Goal: Transaction & Acquisition: Purchase product/service

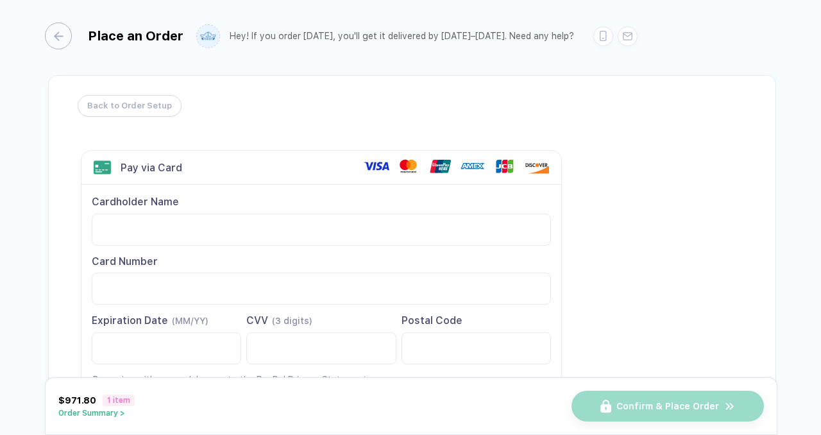
scroll to position [87, 0]
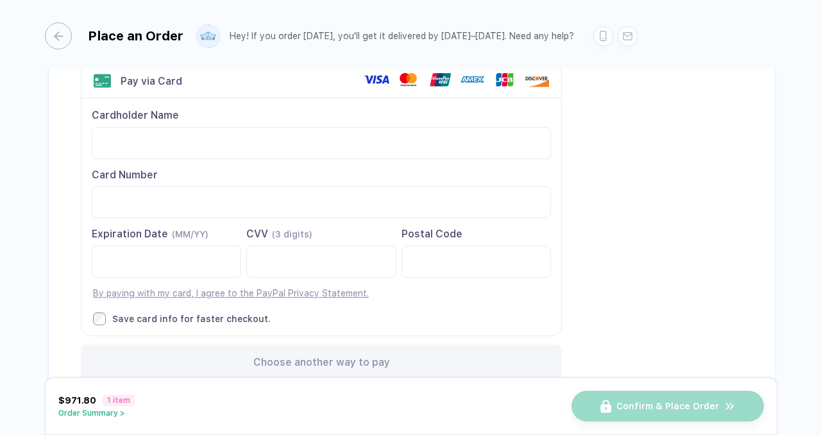
click at [684, 180] on div "Back to Order Setup Visa MasterCard Union Pay American Express JCB Discover Din…" at bounding box center [412, 196] width 728 height 417
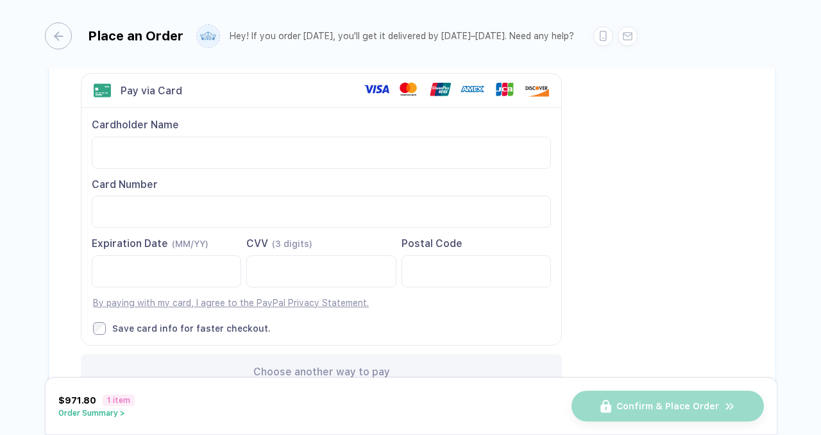
scroll to position [88, 0]
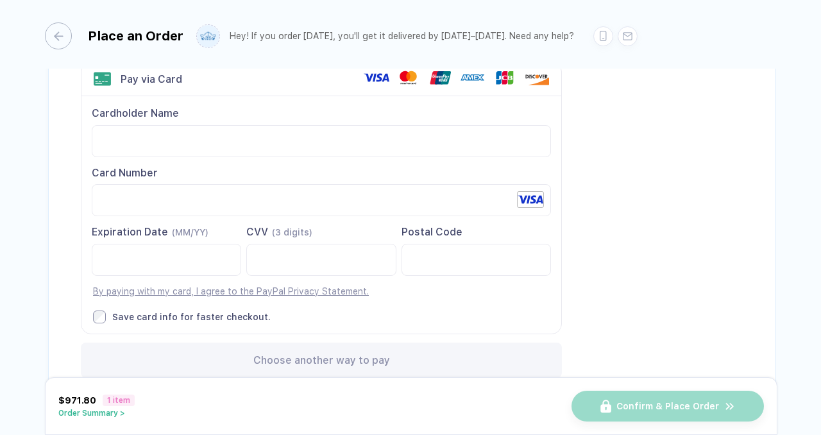
click at [691, 99] on div "Back to Order Setup Visa MasterCard Union Pay American Express JCB Discover Din…" at bounding box center [412, 195] width 728 height 417
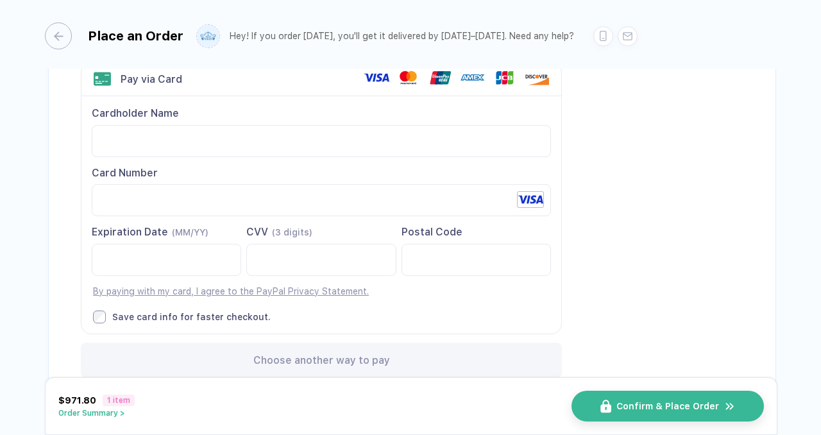
click at [581, 273] on div "Back to Order Setup Visa MasterCard Union Pay American Express JCB Discover Din…" at bounding box center [412, 195] width 728 height 417
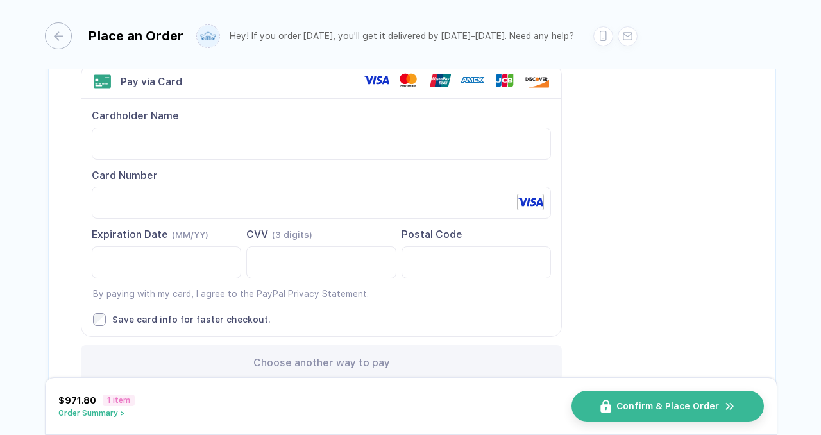
scroll to position [136, 0]
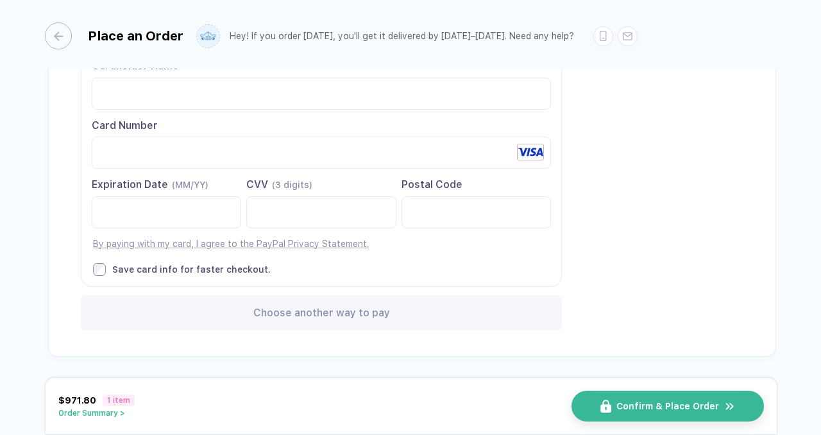
click at [107, 413] on button "Order Summary >" at bounding box center [96, 413] width 76 height 9
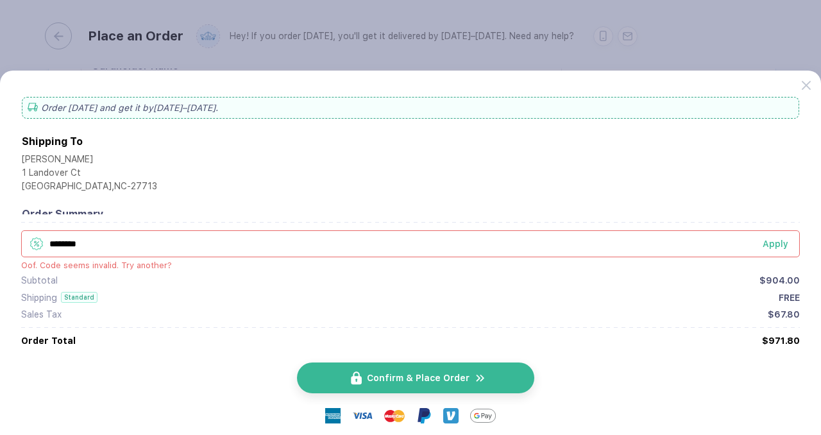
click at [407, 380] on span "Confirm & Place Order" at bounding box center [418, 378] width 103 height 10
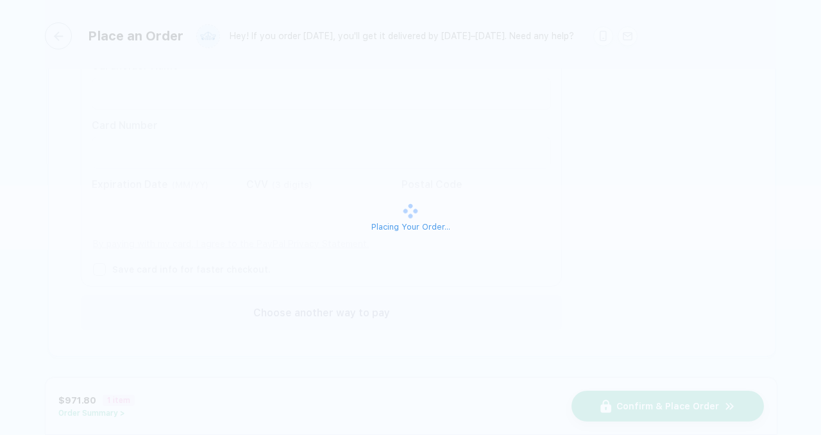
scroll to position [0, 0]
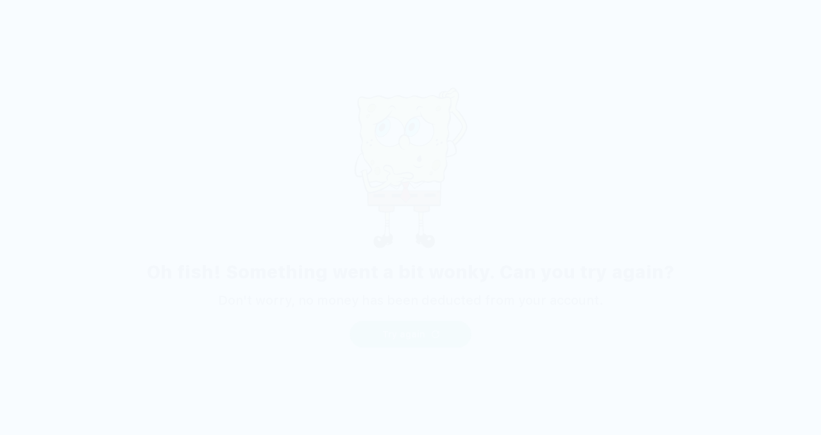
click at [378, 330] on button "Try again" at bounding box center [411, 334] width 122 height 27
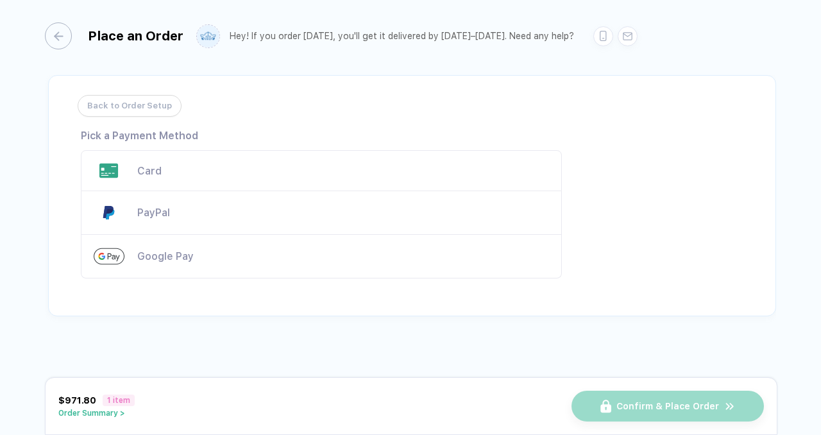
click at [239, 174] on div "Card" at bounding box center [343, 171] width 412 height 12
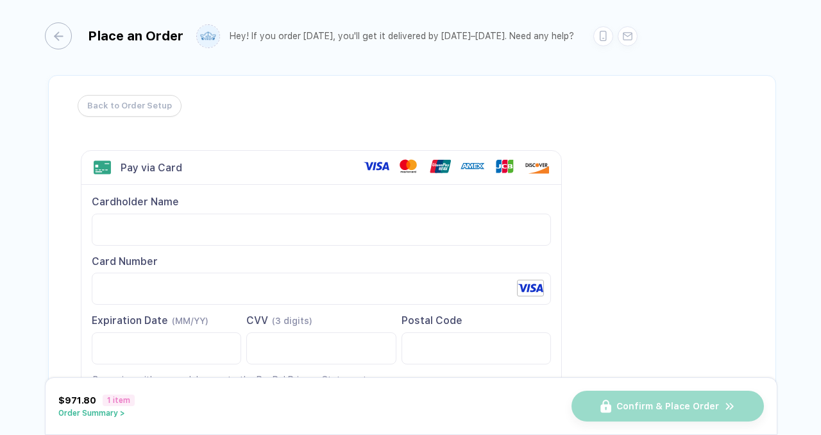
scroll to position [136, 0]
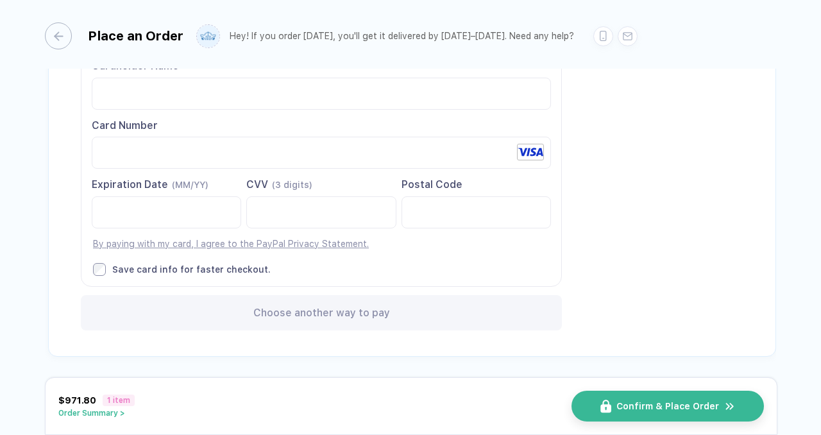
click at [661, 208] on div "Back to Order Setup Visa MasterCard Union Pay American Express JCB Discover Din…" at bounding box center [412, 147] width 728 height 417
click at [298, 296] on div "Choose another way to pay" at bounding box center [321, 312] width 481 height 35
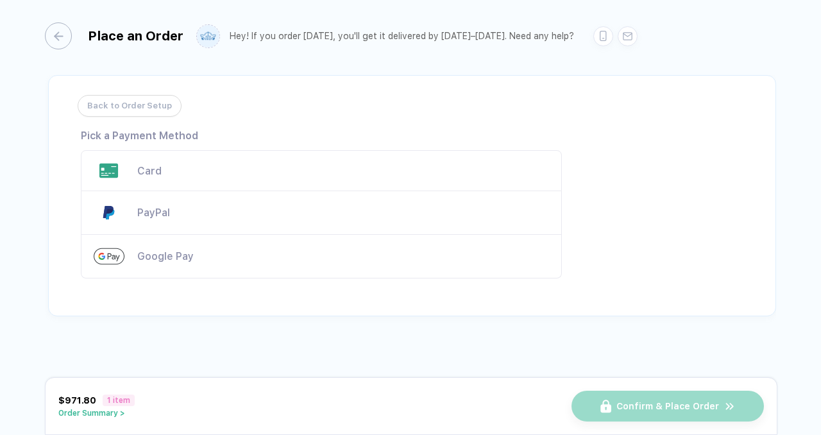
scroll to position [0, 0]
click at [235, 171] on div "Card" at bounding box center [343, 171] width 412 height 12
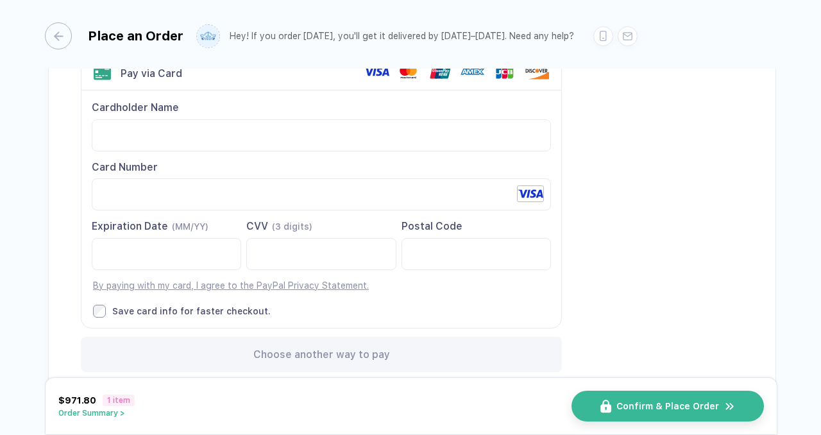
scroll to position [136, 0]
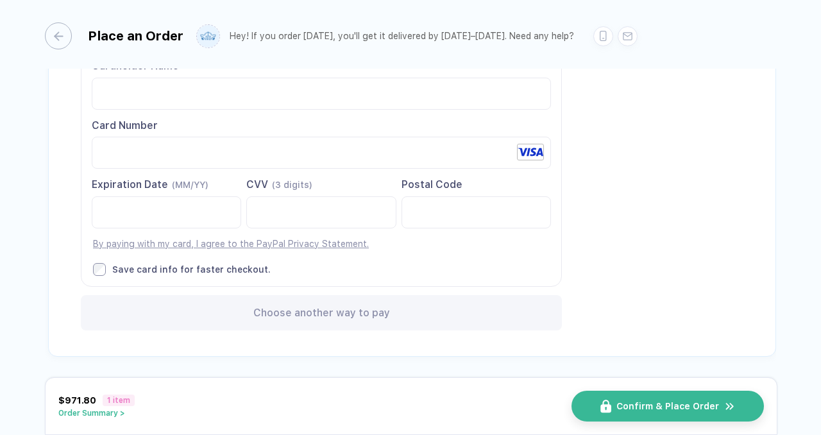
click at [151, 265] on div "Save card info for faster checkout." at bounding box center [191, 270] width 158 height 12
click at [151, 266] on div "Save card info for faster checkout." at bounding box center [191, 270] width 158 height 12
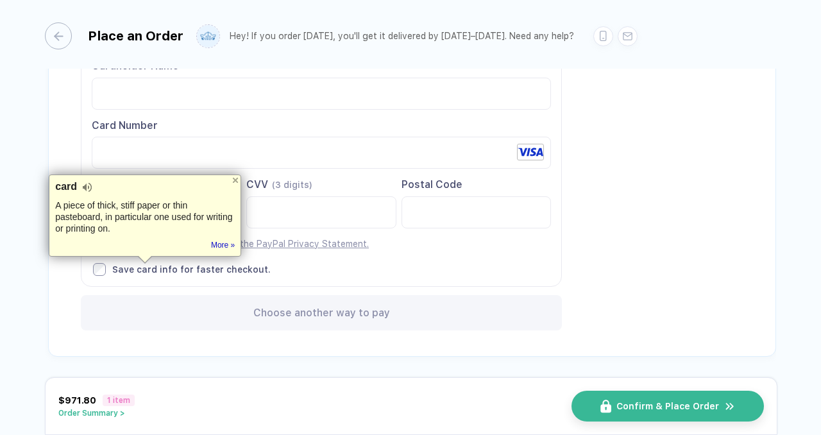
click at [326, 257] on div "Cardholder Name Card Number Expiration Date (MM/YY)" at bounding box center [321, 167] width 480 height 237
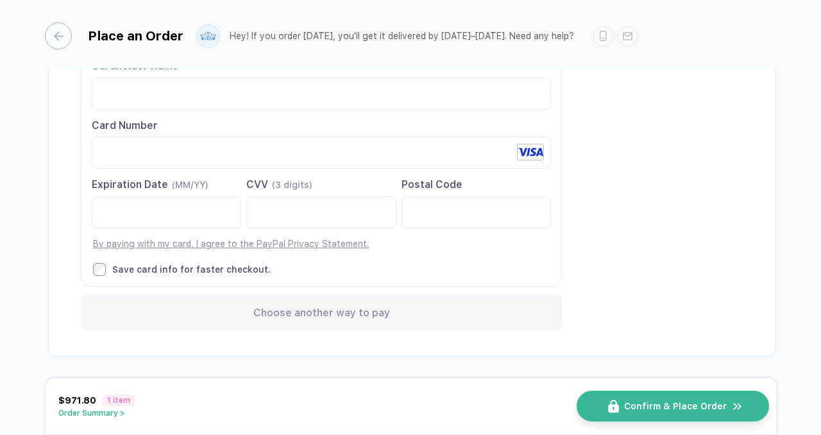
click at [703, 403] on span "Confirm & Place Order" at bounding box center [675, 406] width 103 height 10
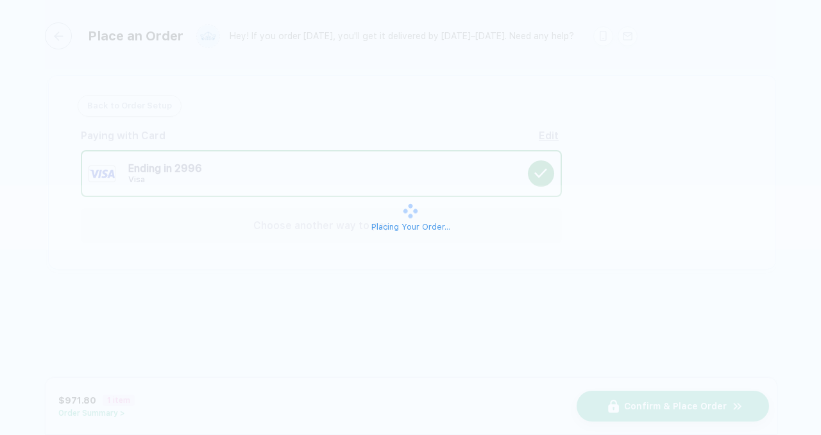
scroll to position [0, 0]
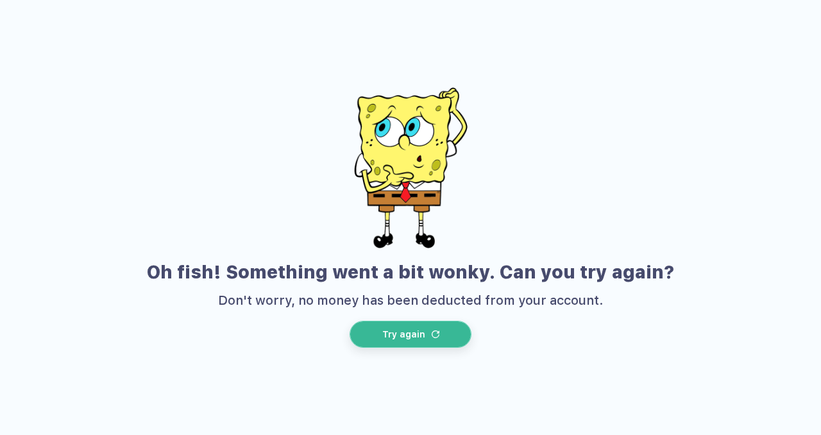
click at [457, 331] on button "Try again" at bounding box center [411, 334] width 122 height 27
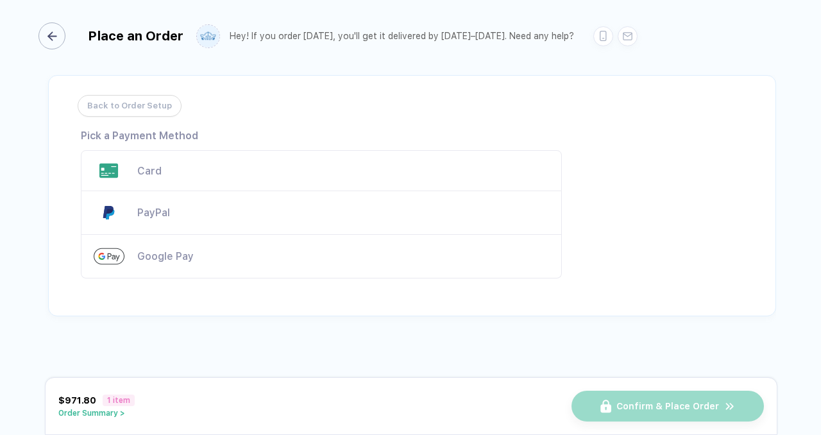
click at [51, 39] on icon "button" at bounding box center [52, 36] width 10 height 10
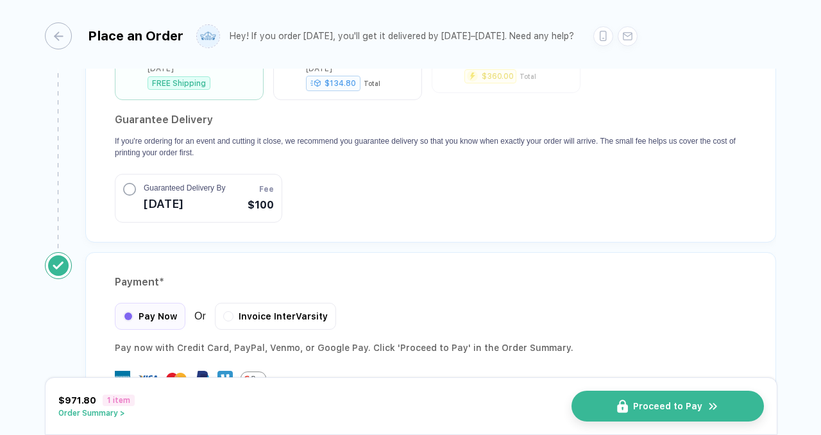
scroll to position [1230, 0]
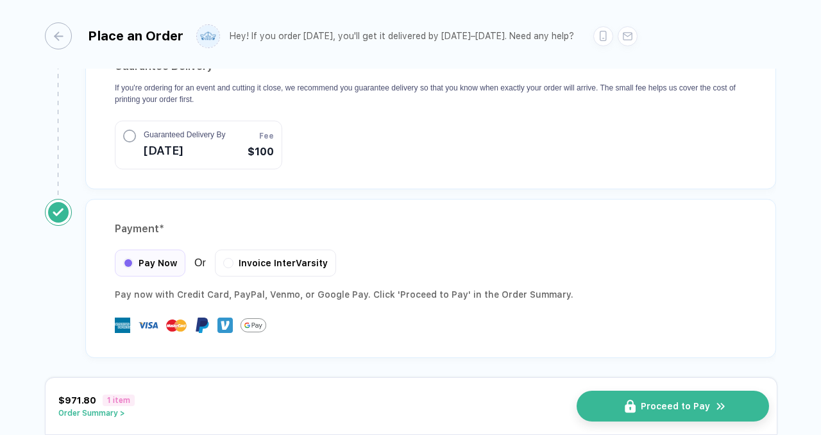
click at [686, 407] on span "Proceed to Pay" at bounding box center [675, 406] width 69 height 10
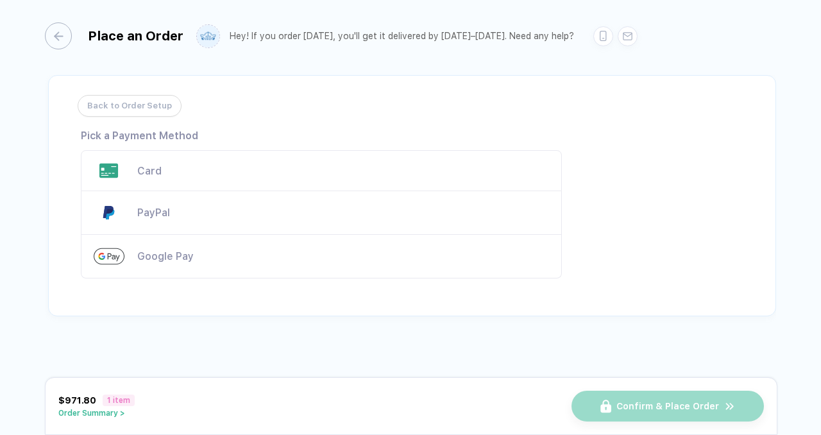
click at [401, 158] on div "Card" at bounding box center [321, 170] width 481 height 41
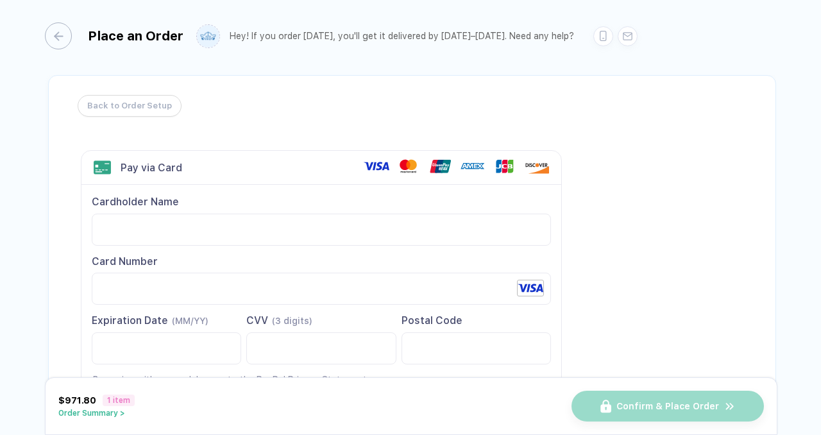
click at [662, 232] on div "Back to Order Setup Visa MasterCard Union Pay American Express JCB Discover Din…" at bounding box center [412, 283] width 728 height 417
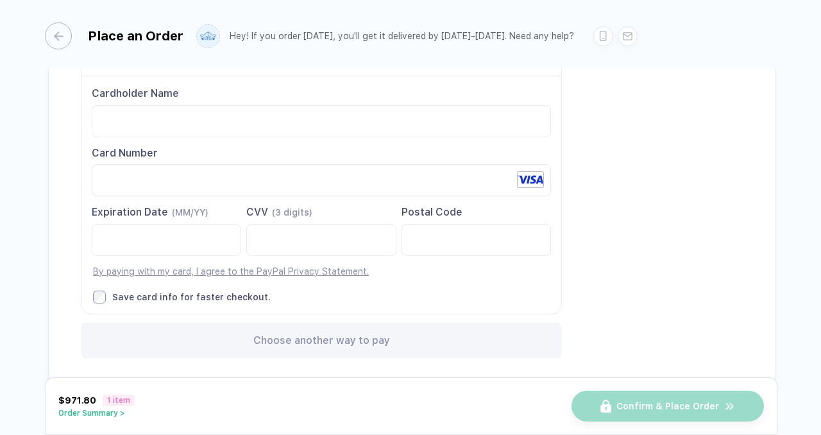
scroll to position [133, 0]
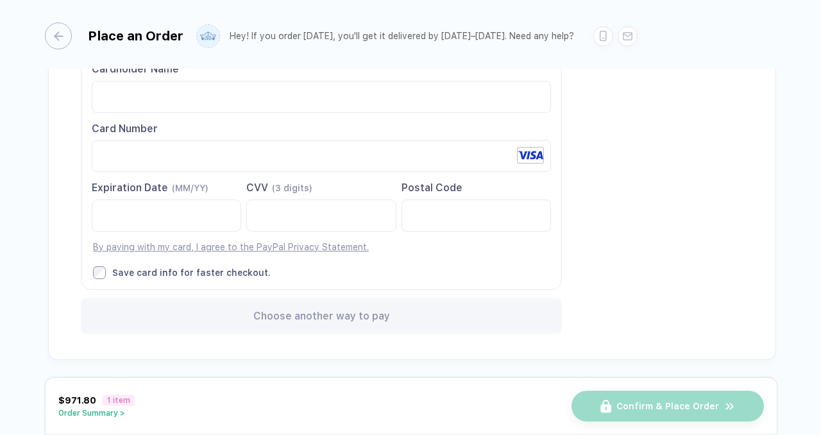
click at [421, 191] on div "Postal Code" at bounding box center [475, 188] width 149 height 14
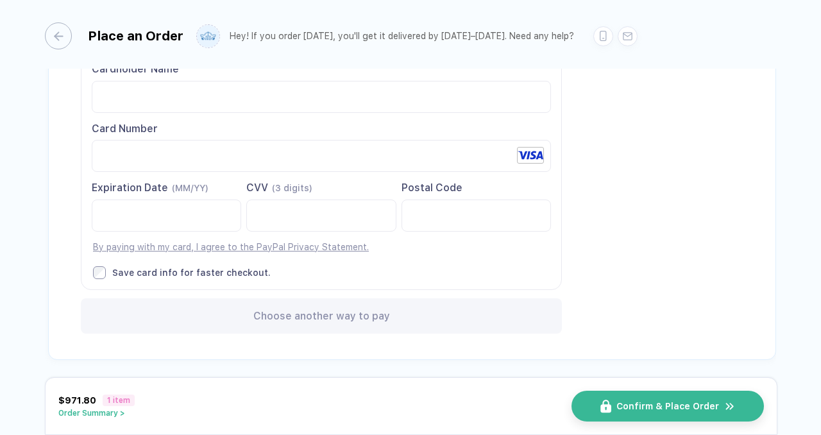
click at [436, 261] on div "Cardholder Name Card Number Please fill out a card number. Expiration Date (MM/…" at bounding box center [321, 170] width 480 height 237
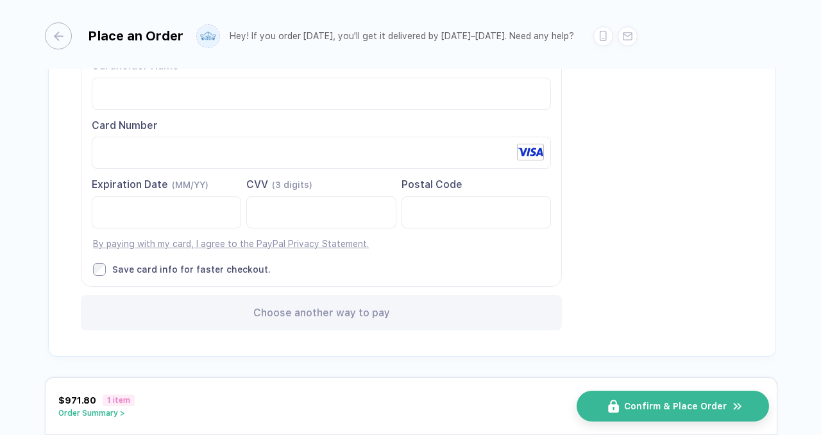
click at [677, 398] on button "Confirm & Place Order" at bounding box center [673, 406] width 192 height 31
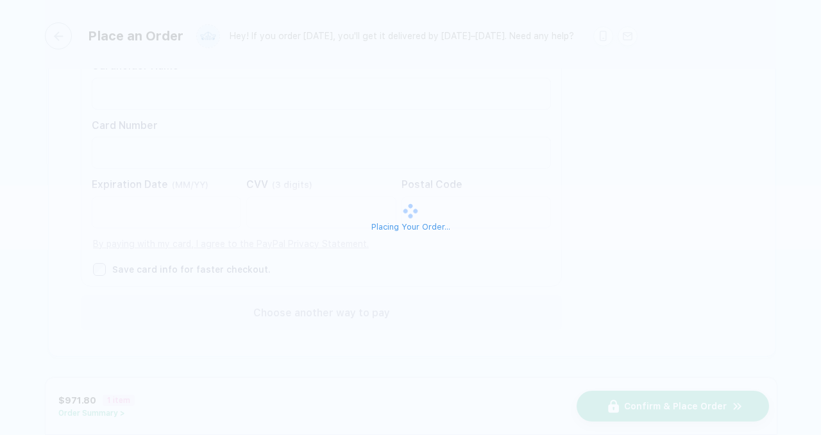
scroll to position [0, 0]
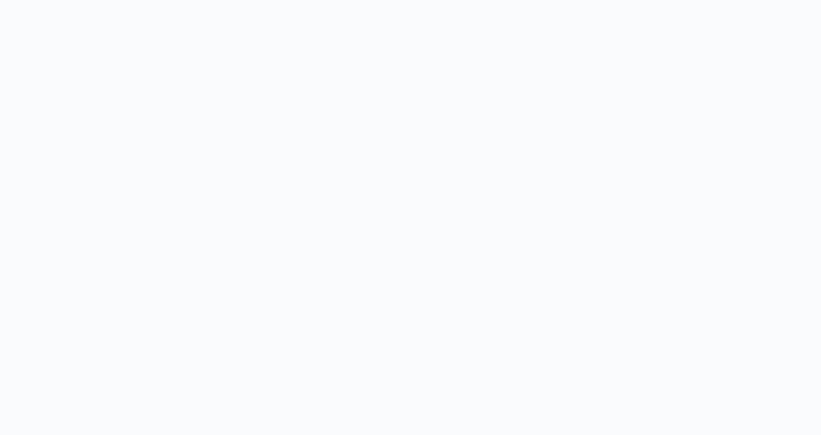
click at [442, 335] on button "Try again" at bounding box center [411, 334] width 122 height 27
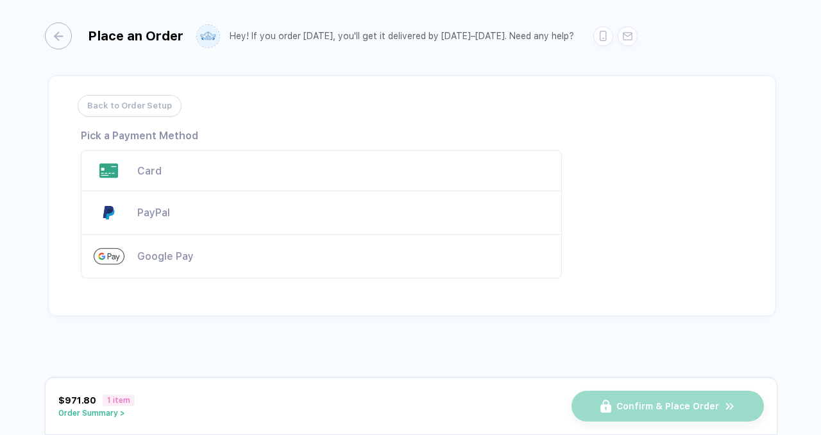
click at [122, 404] on span "1 item" at bounding box center [119, 400] width 32 height 12
click at [124, 412] on button "Order Summary >" at bounding box center [96, 413] width 76 height 9
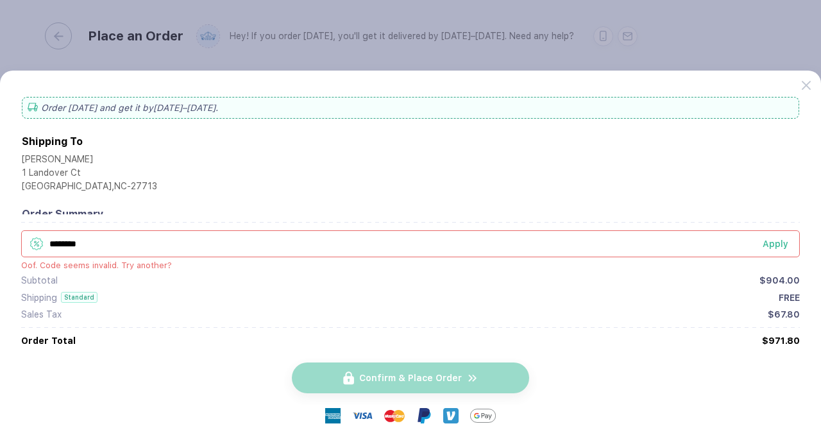
click at [505, 239] on input "********" at bounding box center [410, 243] width 779 height 27
click at [536, 292] on div "Shipping Standard FREE" at bounding box center [410, 297] width 779 height 11
click at [802, 76] on div at bounding box center [811, 80] width 19 height 19
click at [813, 84] on div at bounding box center [811, 80] width 19 height 19
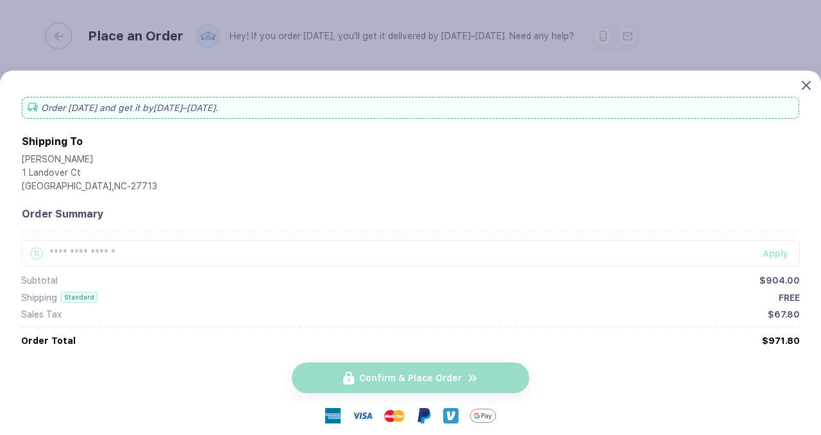
click at [804, 87] on icon at bounding box center [806, 85] width 9 height 9
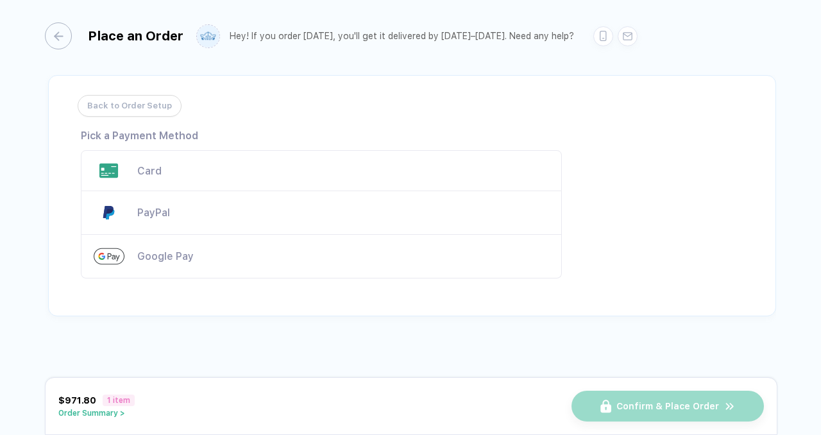
click at [213, 268] on div "Google Pay" at bounding box center [321, 257] width 481 height 44
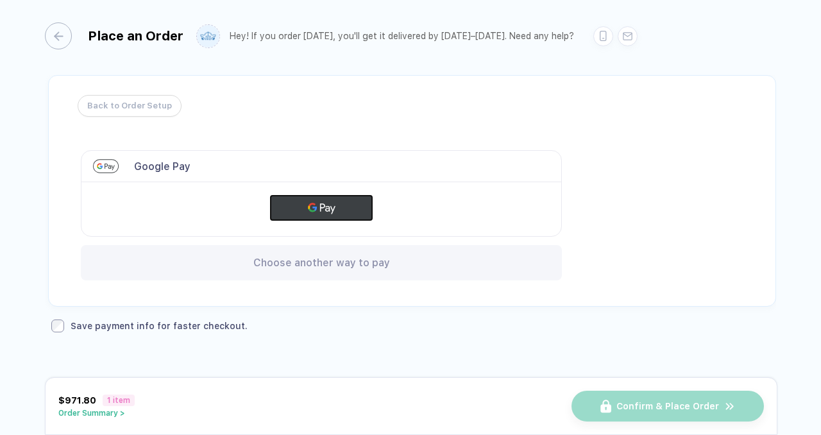
click at [319, 204] on button "Google Pay" at bounding box center [321, 208] width 103 height 26
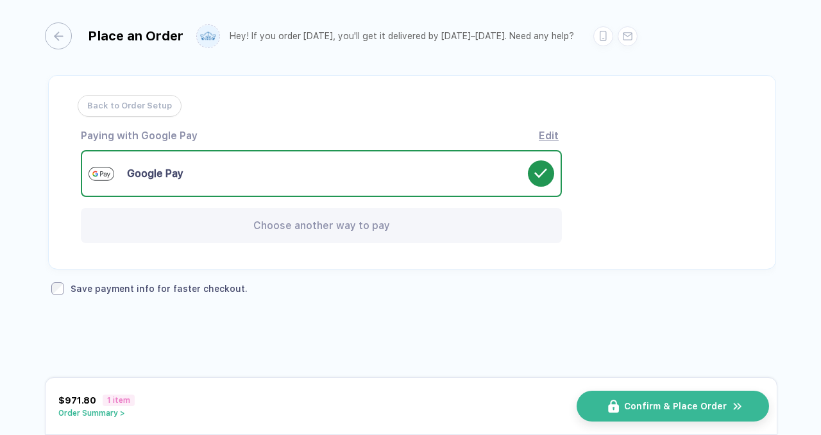
click at [663, 405] on span "Confirm & Place Order" at bounding box center [675, 406] width 103 height 10
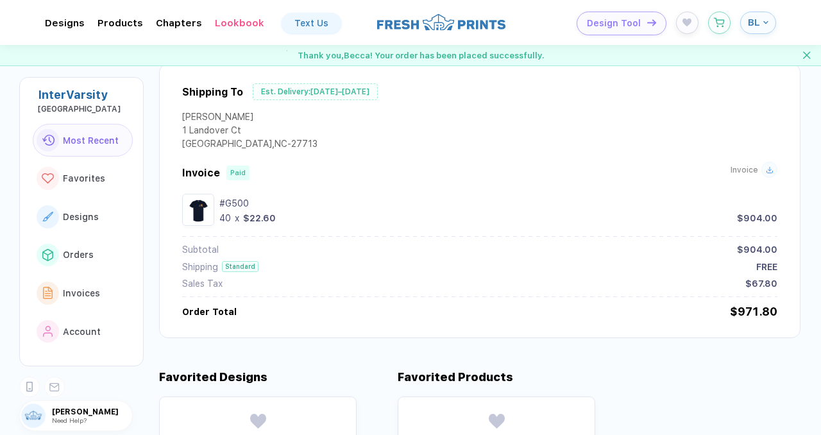
scroll to position [366, 0]
click at [753, 179] on div "Invoice" at bounding box center [753, 171] width 47 height 16
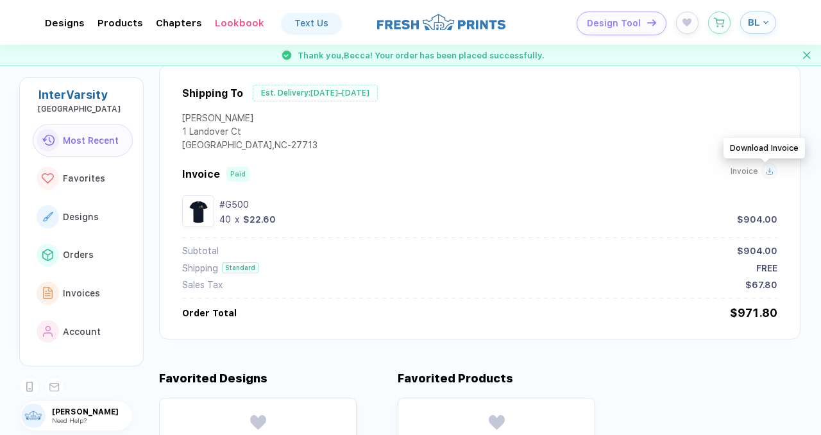
click at [766, 171] on icon at bounding box center [770, 171] width 8 height 8
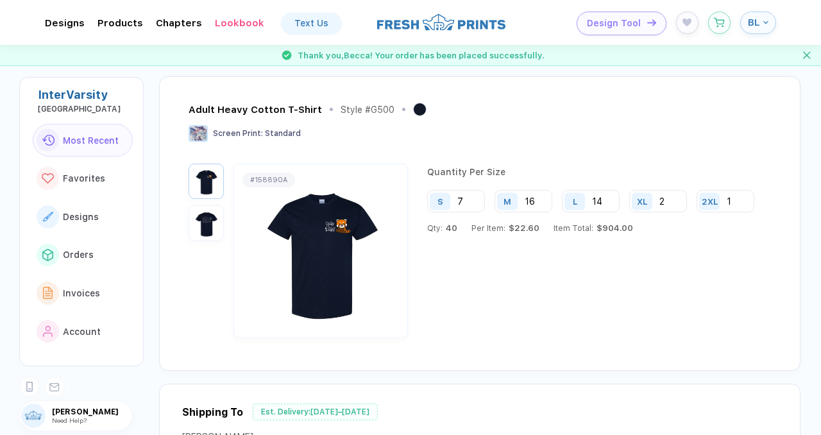
scroll to position [0, 0]
